Goal: Information Seeking & Learning: Learn about a topic

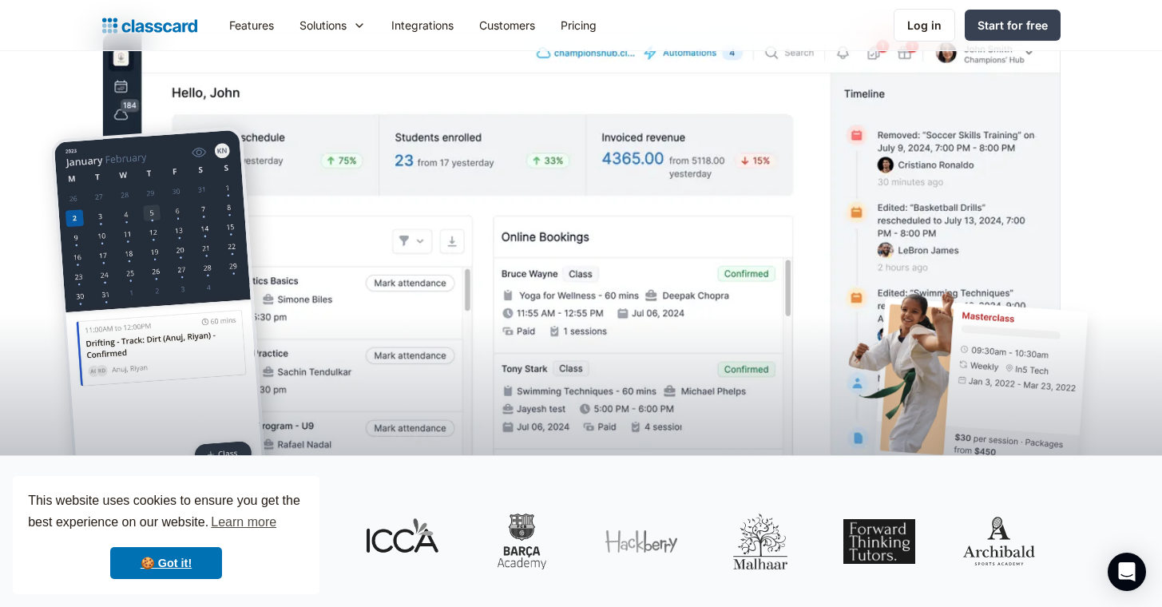
scroll to position [9, 0]
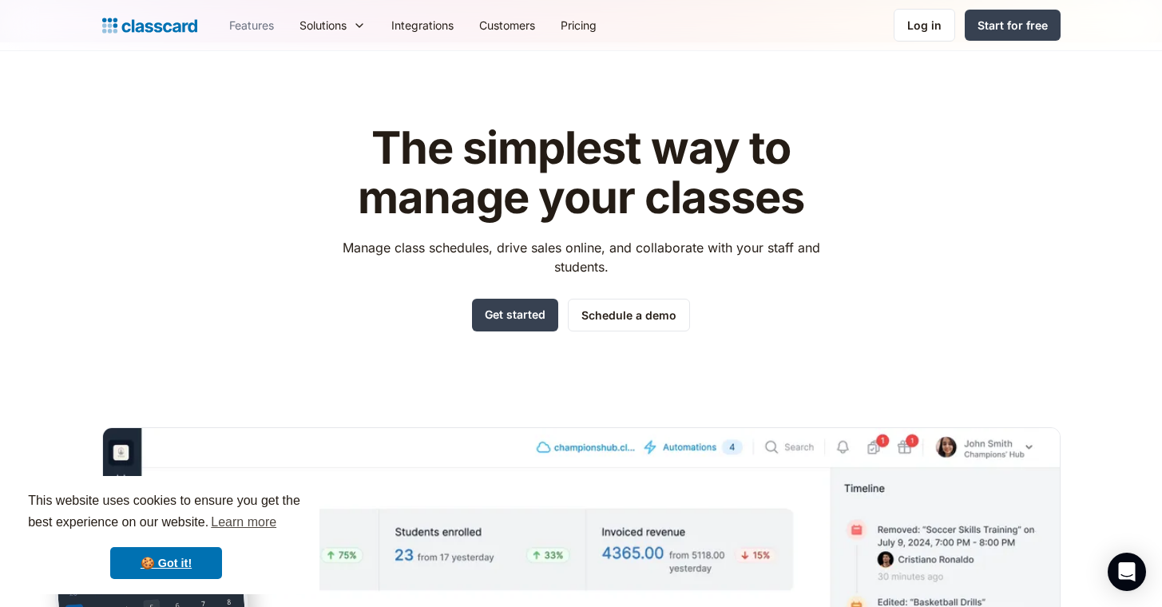
click at [250, 26] on link "Features" at bounding box center [251, 25] width 70 height 36
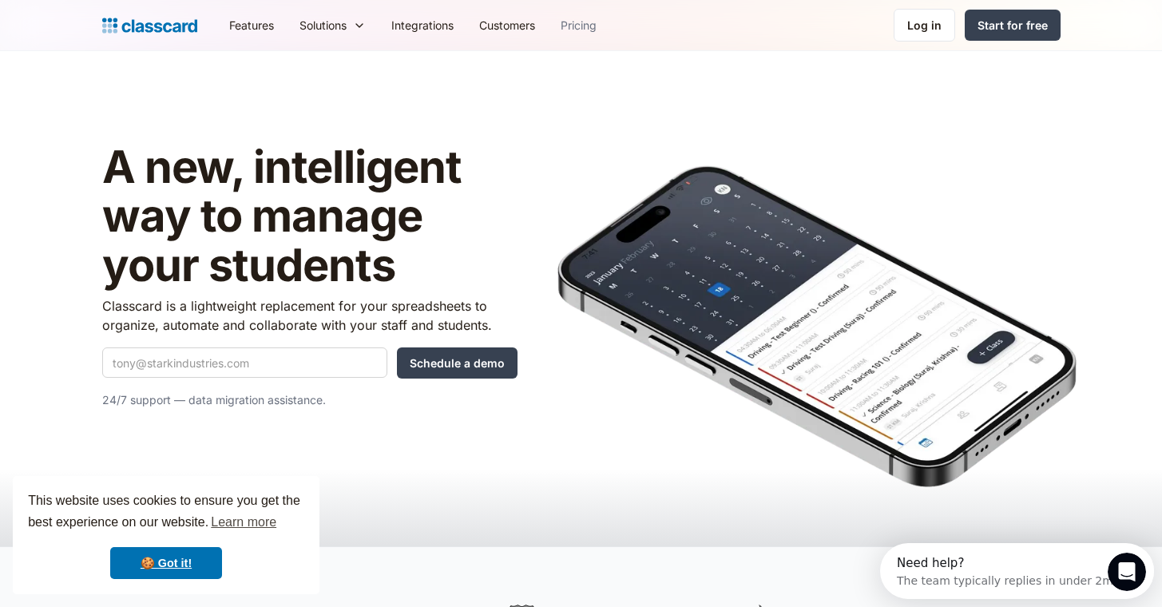
click at [583, 28] on link "Pricing" at bounding box center [578, 25] width 61 height 36
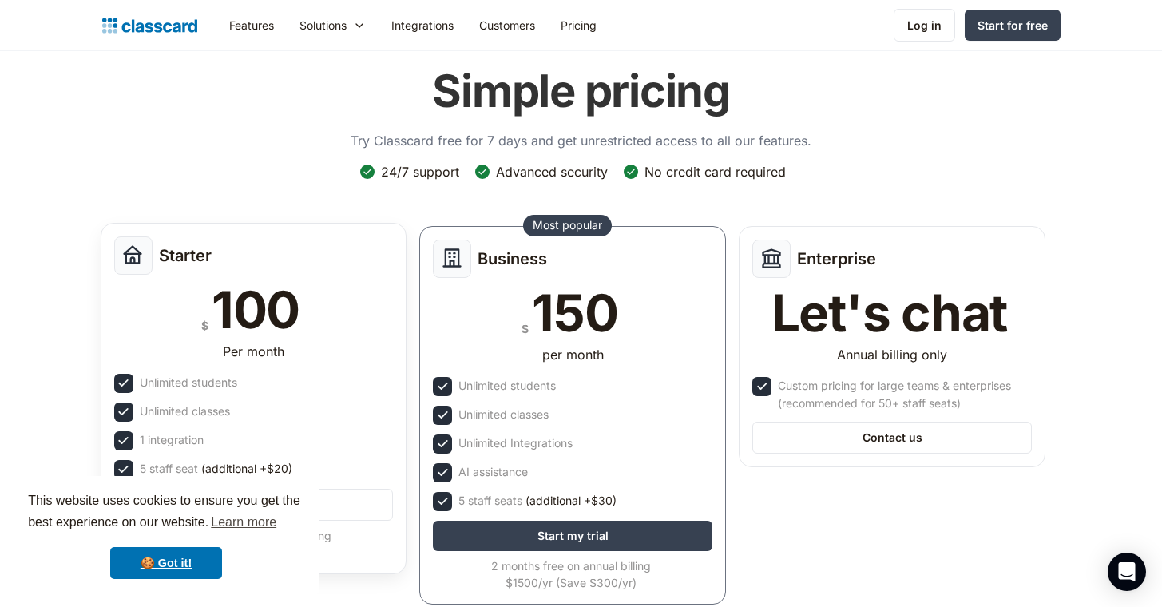
scroll to position [84, 0]
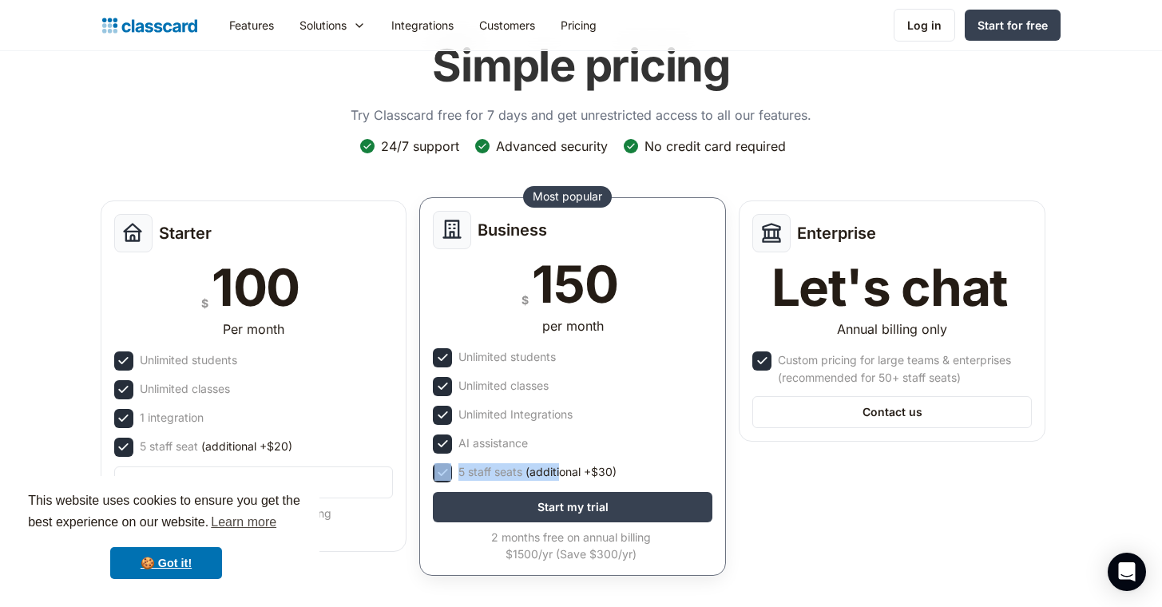
drag, startPoint x: 454, startPoint y: 468, endPoint x: 560, endPoint y: 470, distance: 105.4
click at [560, 470] on div "5 staff seats (additional +$30)" at bounding box center [572, 472] width 279 height 19
drag, startPoint x: 644, startPoint y: 470, endPoint x: 471, endPoint y: 467, distance: 172.5
click at [470, 470] on div "5 staff seats (additional +$30)" at bounding box center [572, 472] width 279 height 19
click at [470, 463] on div "5 staff seats (additional +$30)" at bounding box center [537, 472] width 158 height 18
